Goal: Task Accomplishment & Management: Use online tool/utility

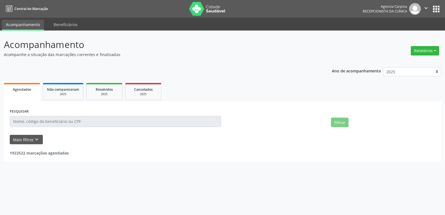
click at [424, 54] on button "Relatórios" at bounding box center [425, 50] width 28 height 9
click at [0, 0] on link "Agendamentos" at bounding box center [0, 0] width 0 height 0
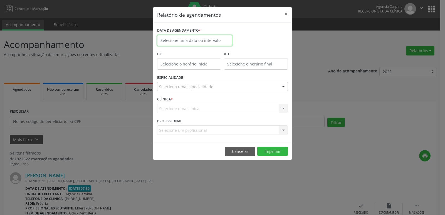
click at [190, 41] on input "text" at bounding box center [194, 40] width 75 height 11
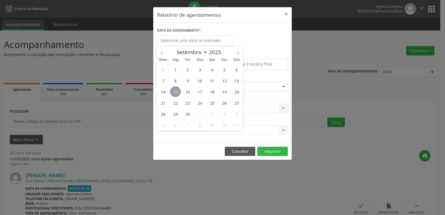
click at [178, 93] on span "15" at bounding box center [175, 91] width 11 height 11
type input "[DATE]"
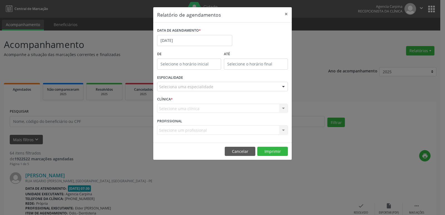
click at [192, 82] on div "ESPECIALIDADE Seleciona uma especialidade Todas as especialidades Alergologia A…" at bounding box center [222, 85] width 133 height 22
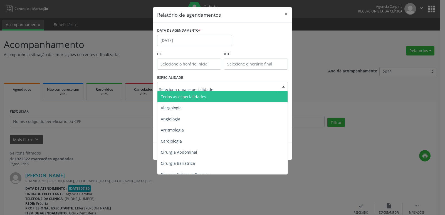
click at [190, 100] on span "Todas as especialidades" at bounding box center [222, 96] width 131 height 11
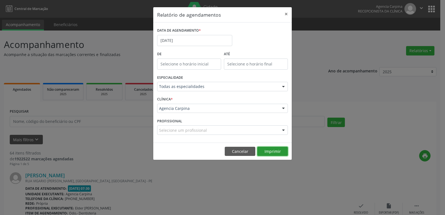
click at [264, 150] on button "Imprimir" at bounding box center [272, 151] width 31 height 9
click at [183, 43] on input "[DATE]" at bounding box center [194, 40] width 75 height 11
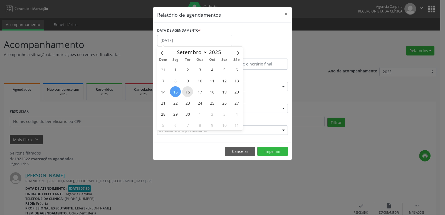
click at [190, 94] on span "16" at bounding box center [187, 91] width 11 height 11
type input "[DATE]"
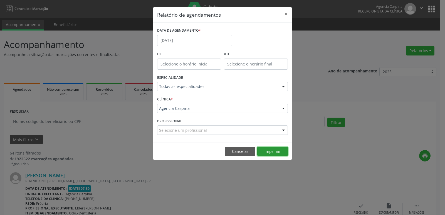
click at [259, 148] on button "Imprimir" at bounding box center [272, 151] width 31 height 9
